Goal: Information Seeking & Learning: Learn about a topic

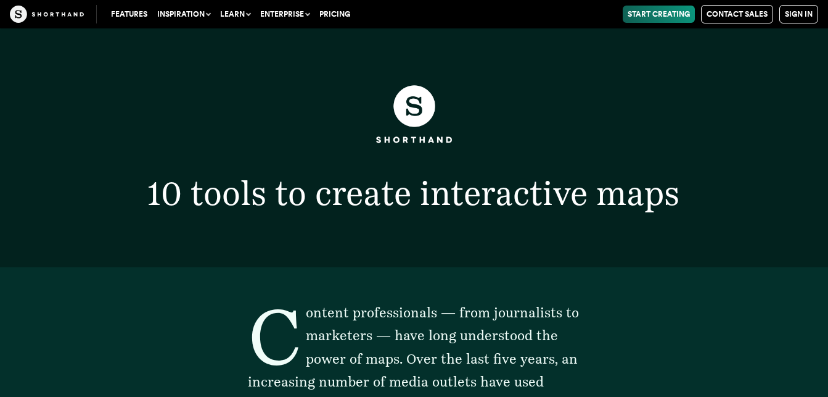
scroll to position [933, 0]
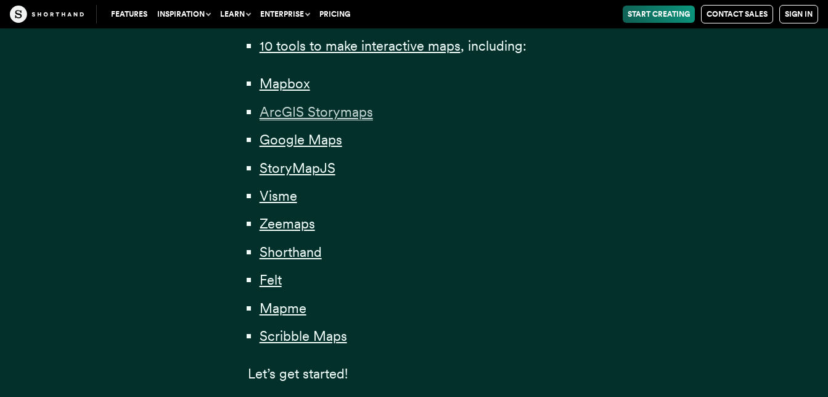
click at [331, 115] on span "ArcGIS Storymaps" at bounding box center [316, 112] width 113 height 17
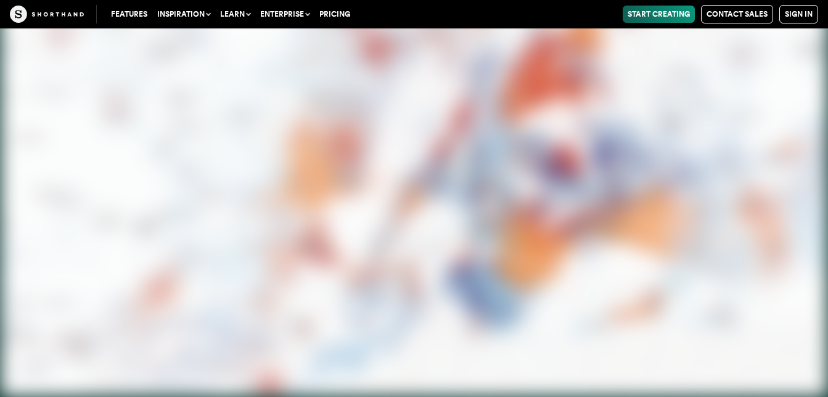
scroll to position [6747, 0]
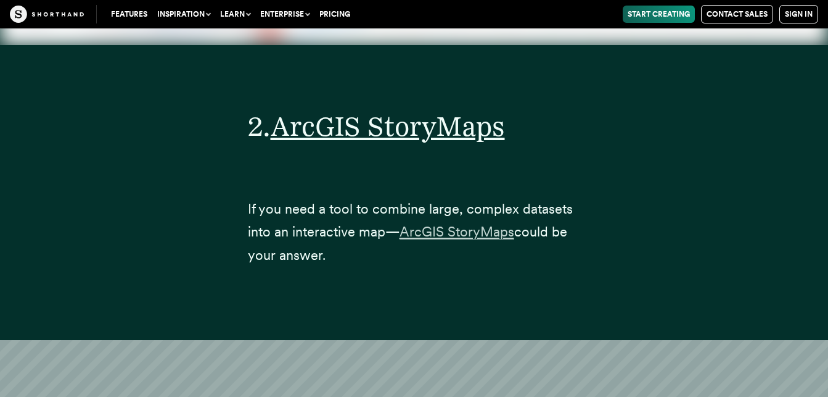
click at [433, 223] on span "ArcGIS StoryMaps" at bounding box center [457, 231] width 115 height 17
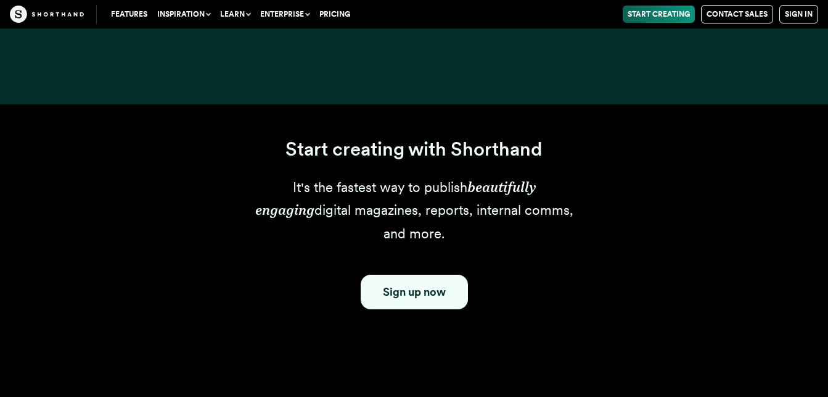
scroll to position [922, 0]
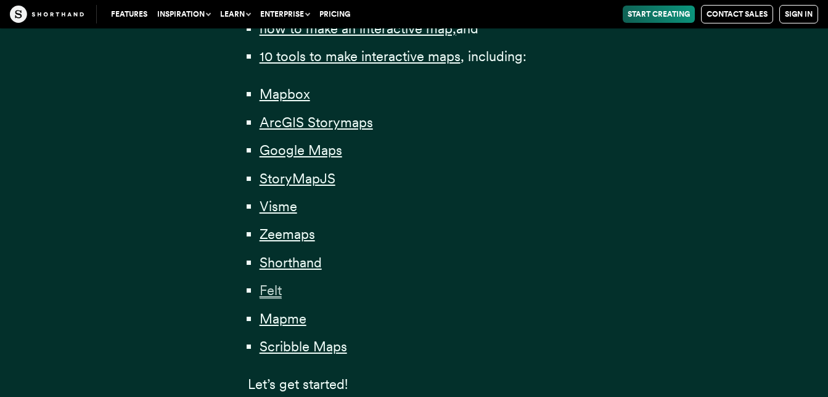
click at [271, 299] on span "Felt" at bounding box center [271, 290] width 22 height 17
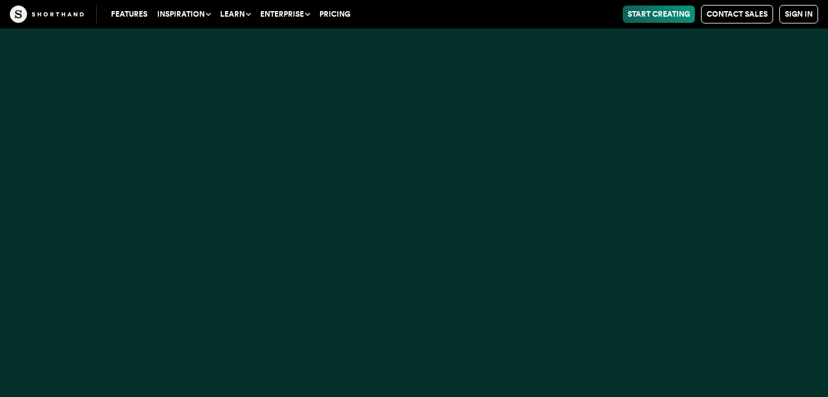
scroll to position [20525, 0]
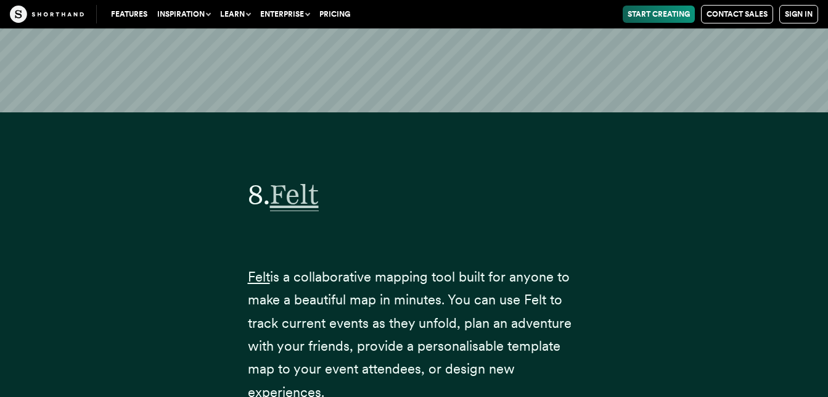
click at [306, 178] on span "Felt" at bounding box center [294, 194] width 49 height 33
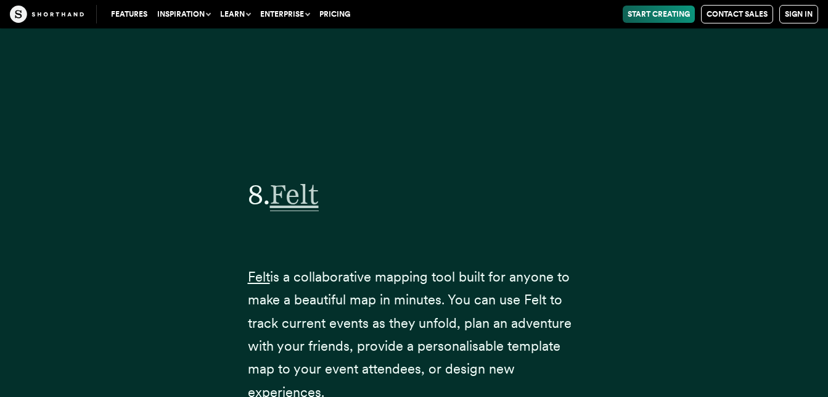
scroll to position [20872, 0]
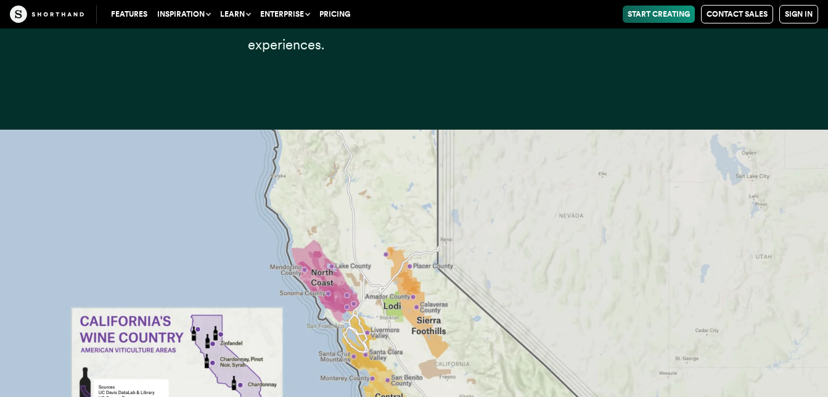
click at [676, 20] on link "Start Creating" at bounding box center [659, 14] width 72 height 17
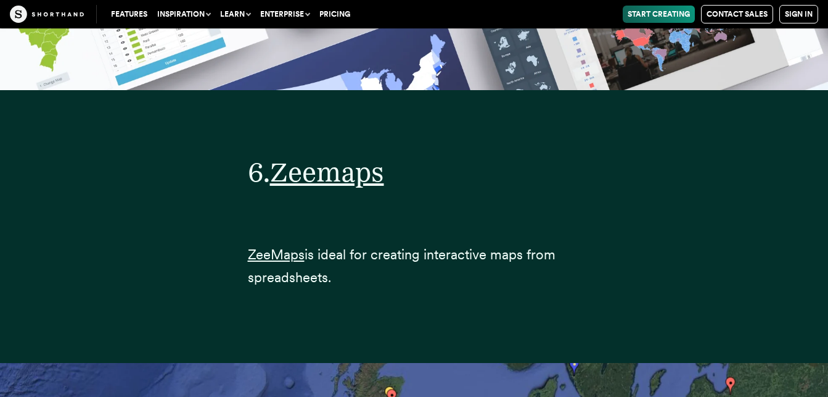
scroll to position [16653, 0]
click at [294, 246] on span "ZeeMaps" at bounding box center [276, 254] width 57 height 17
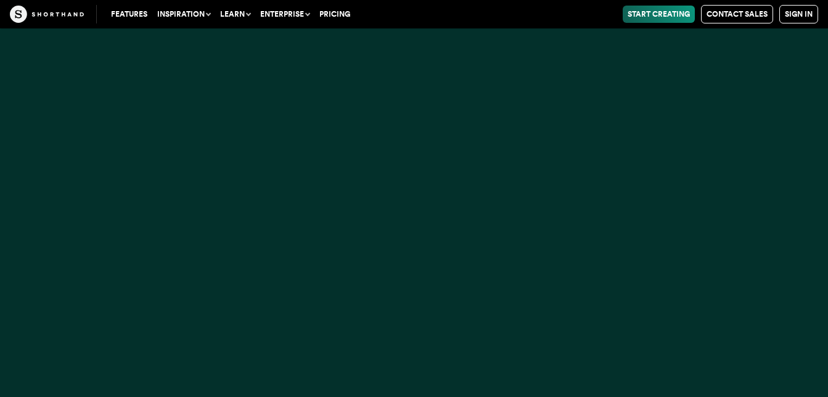
scroll to position [933, 0]
